Goal: Task Accomplishment & Management: Manage account settings

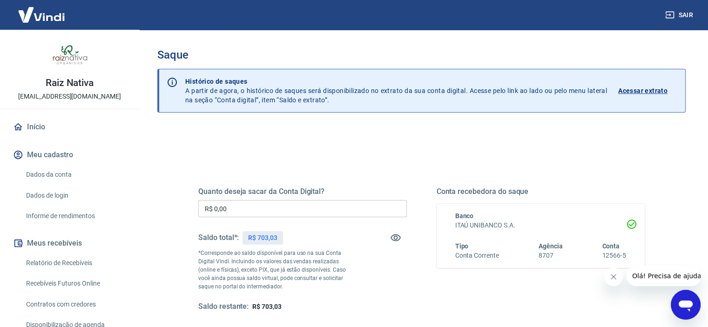
click at [276, 207] on input "R$ 0,00" at bounding box center [302, 208] width 209 height 17
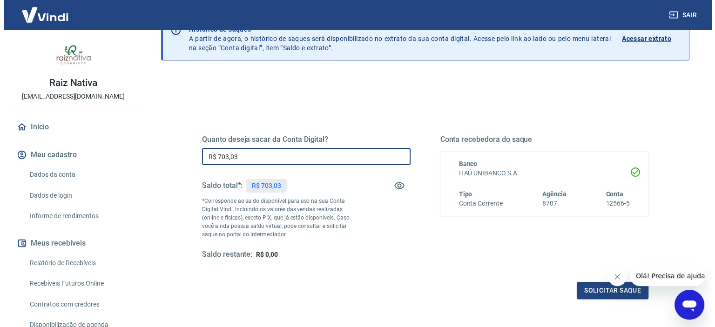
scroll to position [132, 0]
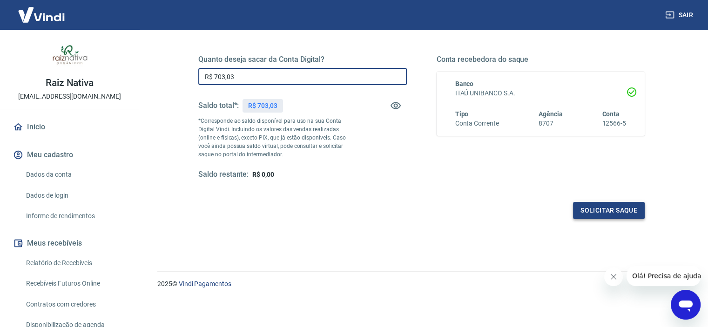
type input "R$ 703,03"
click at [611, 214] on button "Solicitar saque" at bounding box center [609, 210] width 72 height 17
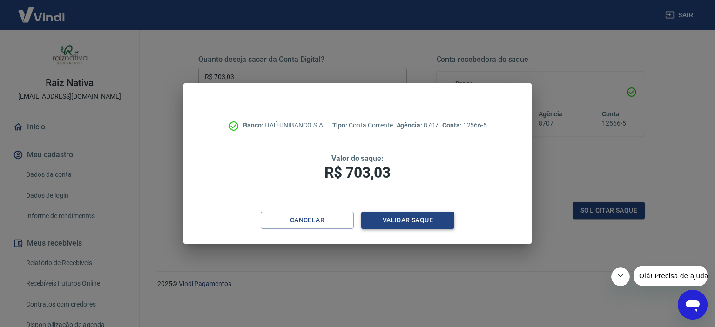
click at [393, 213] on button "Validar saque" at bounding box center [407, 220] width 93 height 17
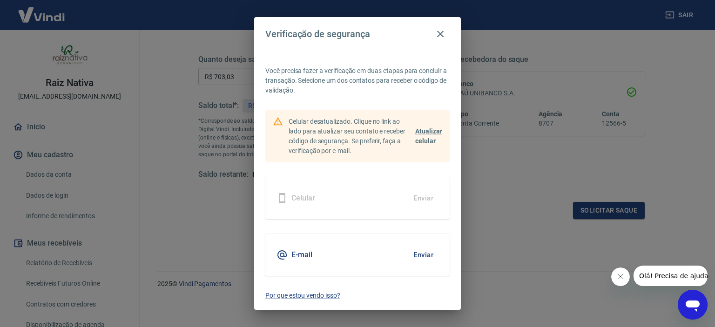
click at [426, 258] on button "Enviar" at bounding box center [423, 255] width 30 height 20
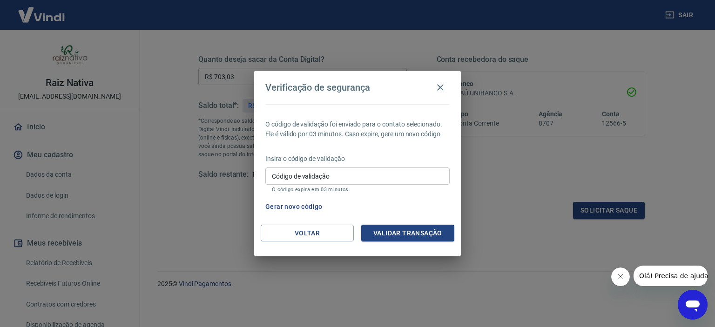
click at [363, 172] on input "Código de validação" at bounding box center [357, 176] width 184 height 17
paste input "299354"
type input "299354"
click at [432, 238] on button "Validar transação" at bounding box center [407, 233] width 93 height 17
